Goal: Task Accomplishment & Management: Manage account settings

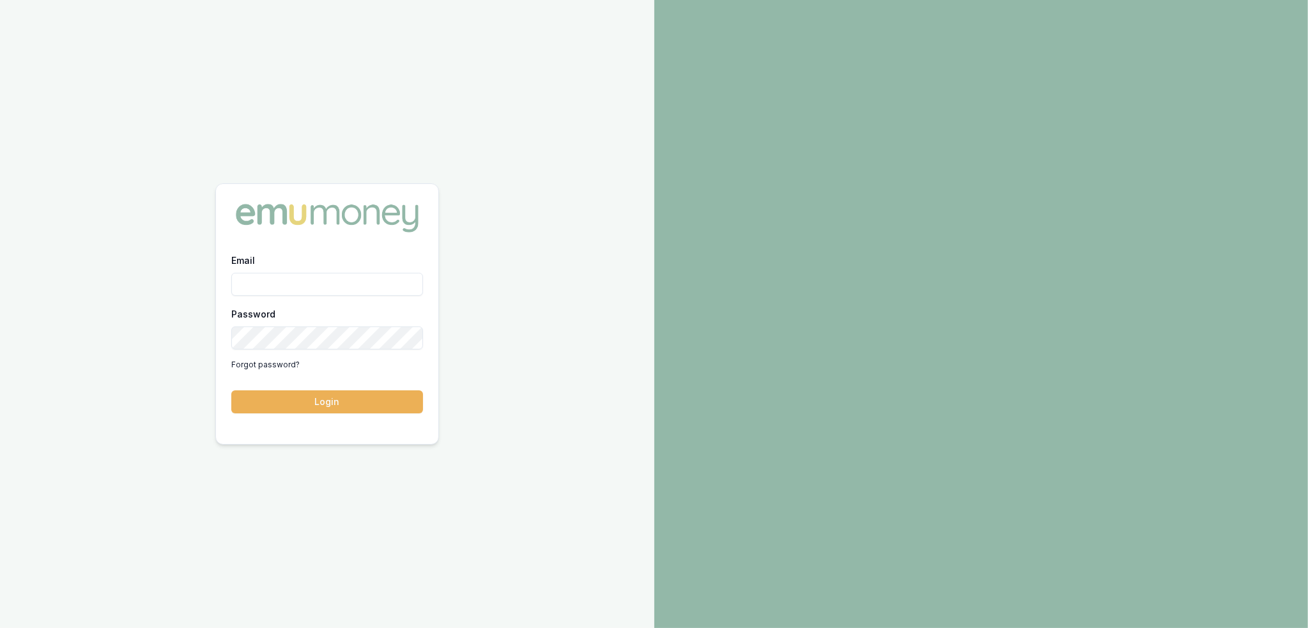
click at [273, 288] on input "Email" at bounding box center [327, 284] width 192 height 23
type input "robyn.adams@emumoney.com.au"
click at [334, 401] on button "Login" at bounding box center [327, 401] width 192 height 23
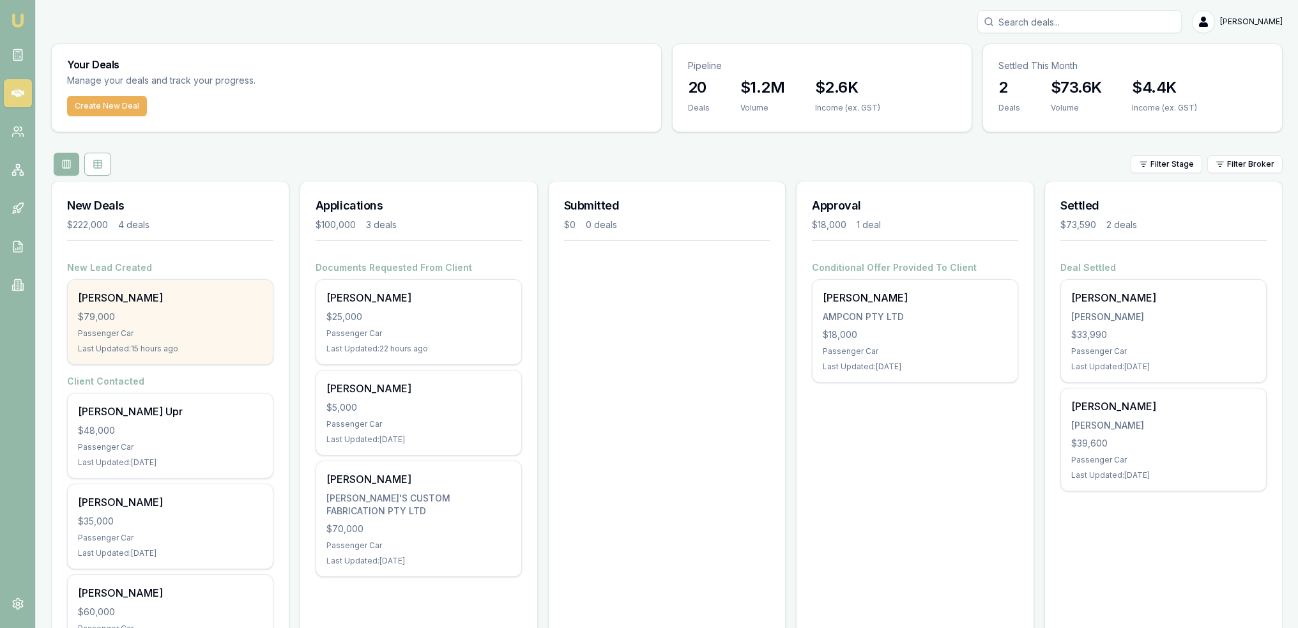
click at [203, 334] on div "Passenger Car" at bounding box center [170, 333] width 185 height 10
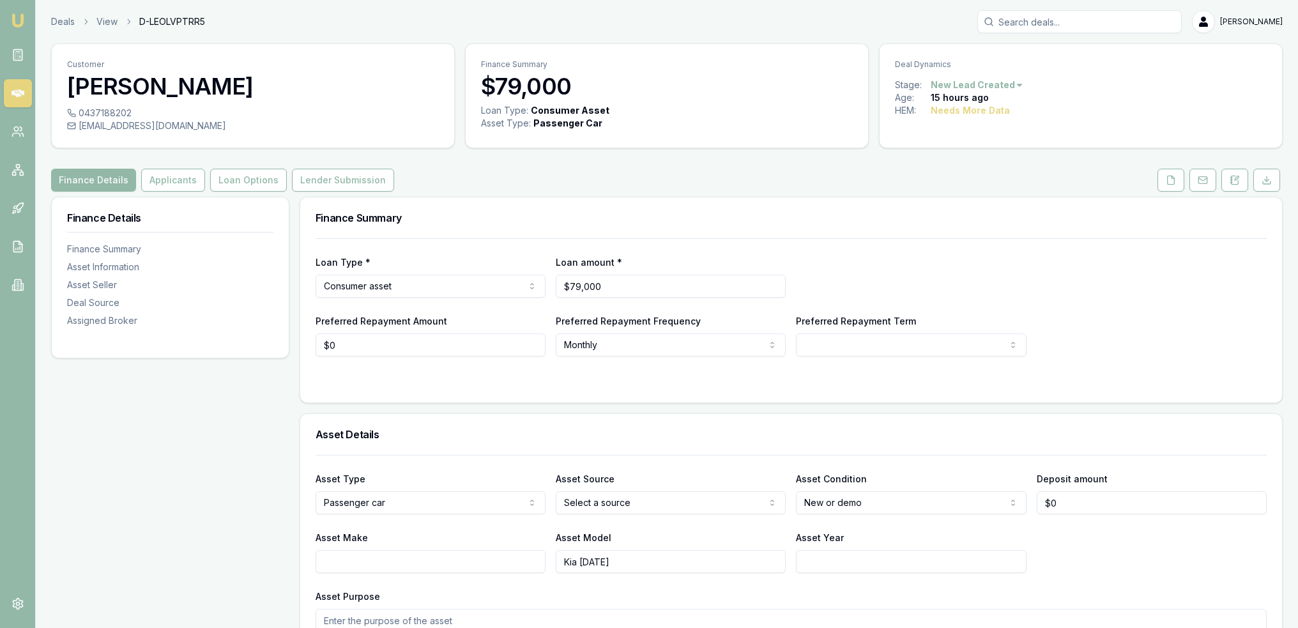
drag, startPoint x: 169, startPoint y: 185, endPoint x: 161, endPoint y: 192, distance: 10.4
click at [169, 185] on button "Applicants" at bounding box center [173, 180] width 64 height 23
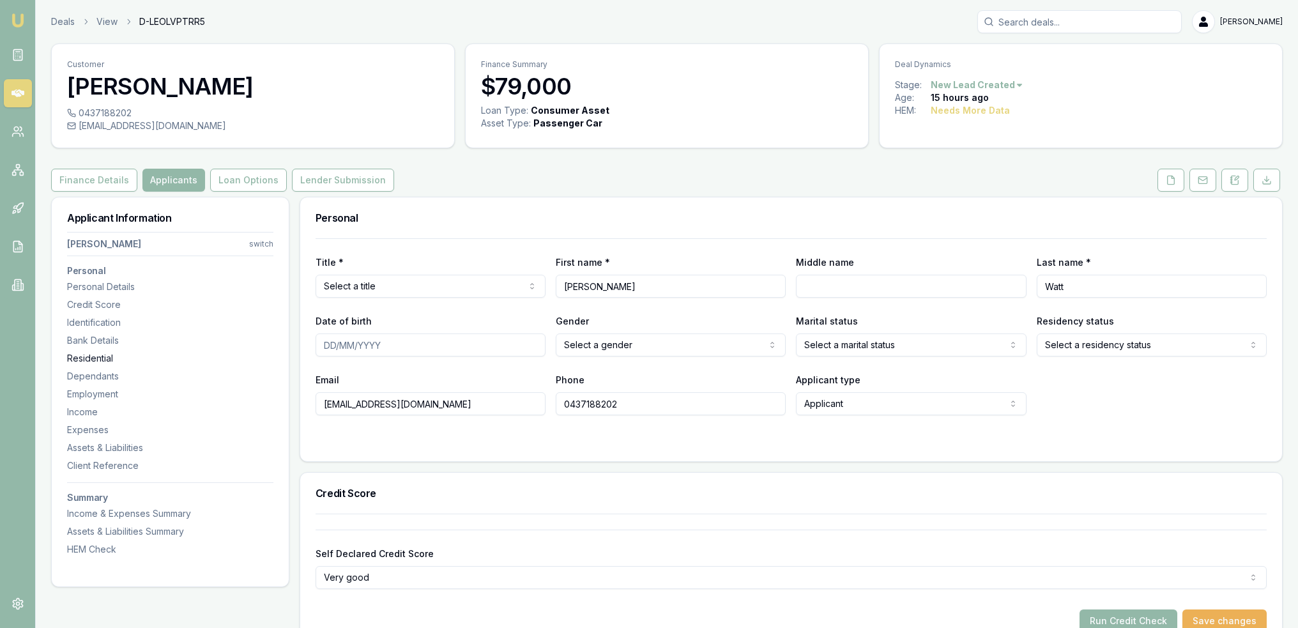
click at [109, 353] on div "Residential" at bounding box center [170, 358] width 206 height 13
click at [1237, 178] on icon at bounding box center [1237, 178] width 4 height 4
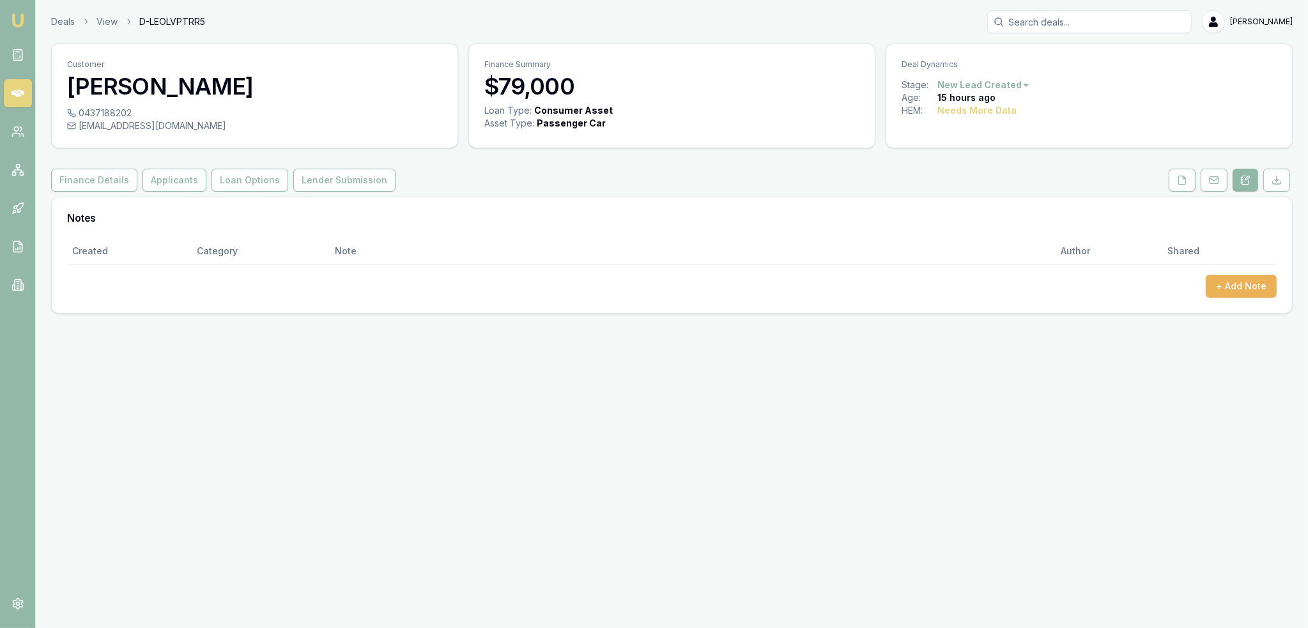
click at [1240, 184] on button at bounding box center [1246, 180] width 26 height 23
click at [1261, 279] on button "+ Add Note" at bounding box center [1241, 286] width 71 height 23
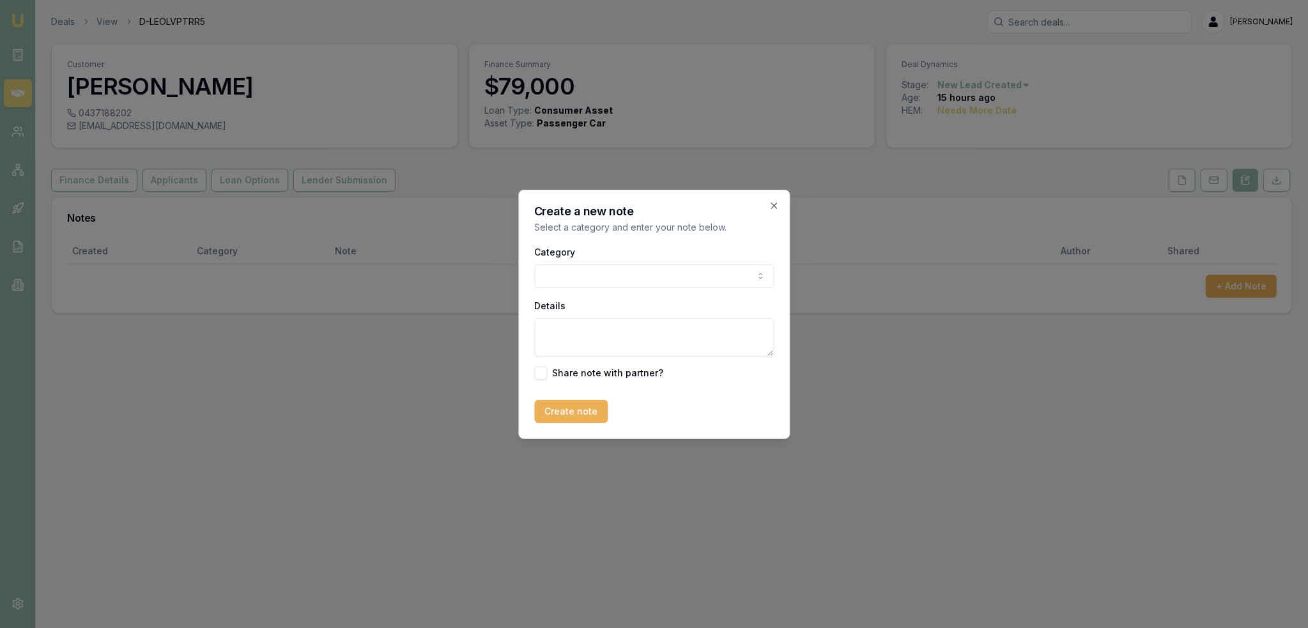
click at [693, 278] on body "Emu Broker Deals View D-LEOLVPTRR5 Robyn Adams Toggle Menu Customer Ken Watt 04…" at bounding box center [654, 314] width 1308 height 628
click at [635, 276] on body "Emu Broker Deals View D-LEOLVPTRR5 Robyn Adams Toggle Menu Customer Ken Watt 04…" at bounding box center [654, 314] width 1308 height 628
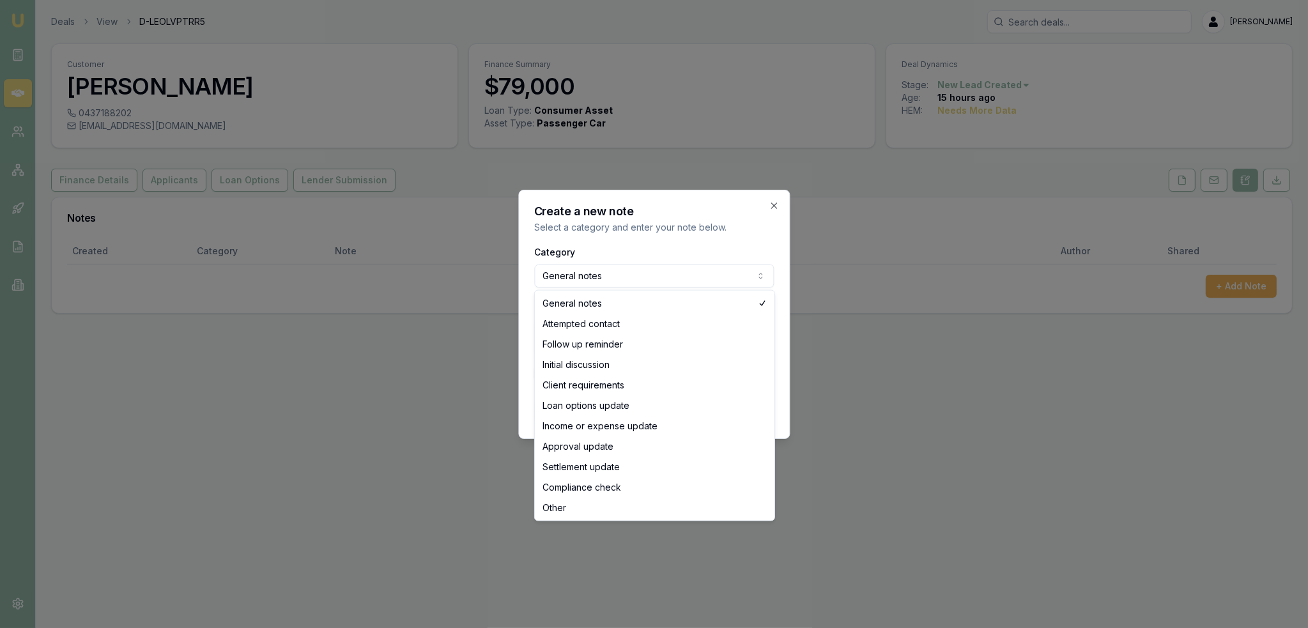
select select "ATTEMPTED_CONTACT"
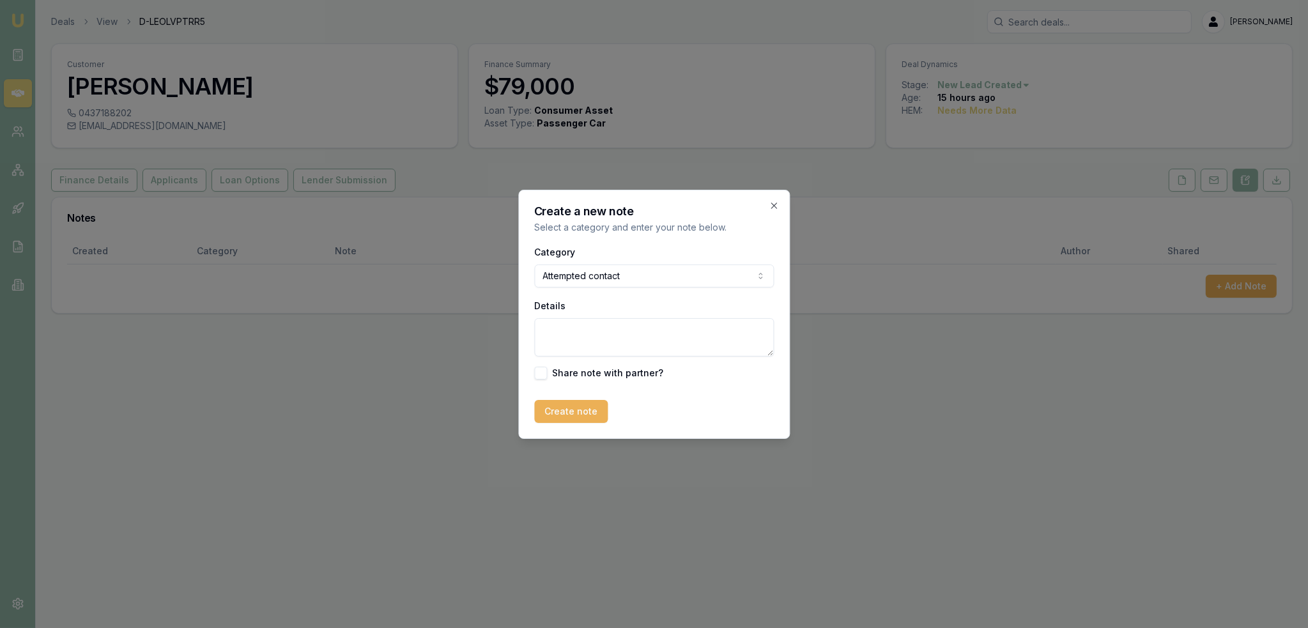
click at [593, 335] on textarea "Details" at bounding box center [654, 337] width 240 height 38
type textarea "Intro text sent 5.34pm 11/8."
click at [580, 413] on button "Create note" at bounding box center [570, 411] width 73 height 23
